Goal: Book appointment/travel/reservation

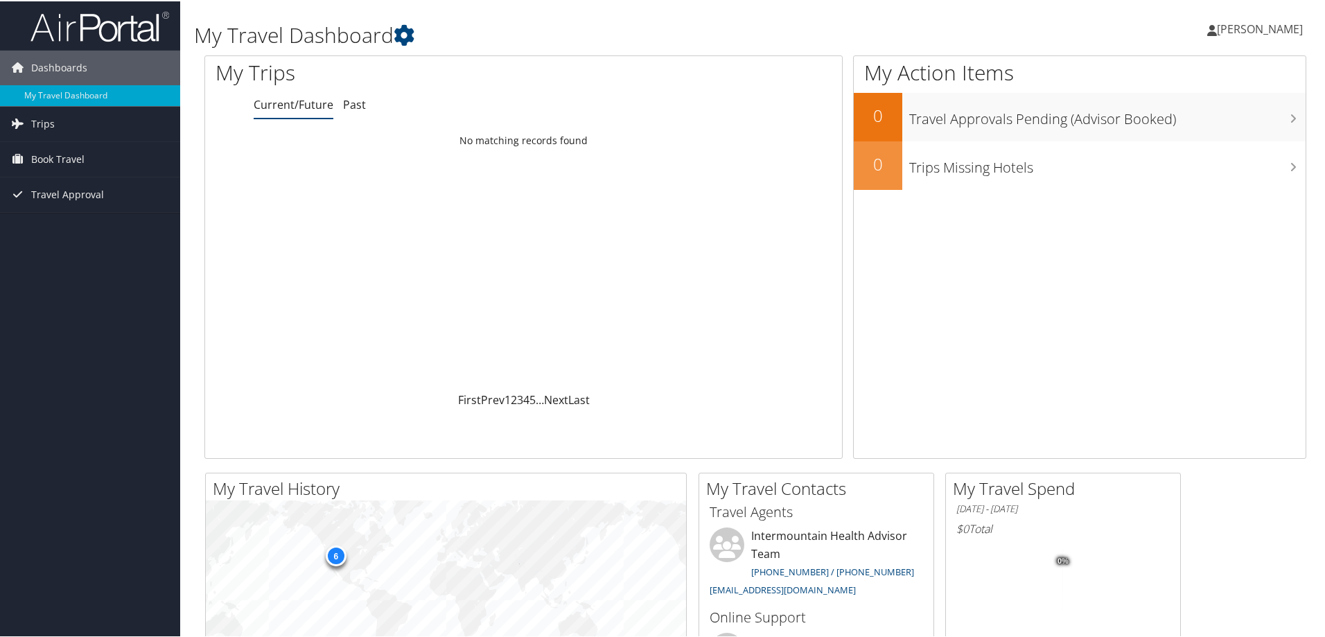
click at [80, 164] on span "Book Travel" at bounding box center [57, 158] width 53 height 35
click at [74, 224] on link "Book/Manage Online Trips" at bounding box center [90, 227] width 180 height 21
